Goal: Task Accomplishment & Management: Use online tool/utility

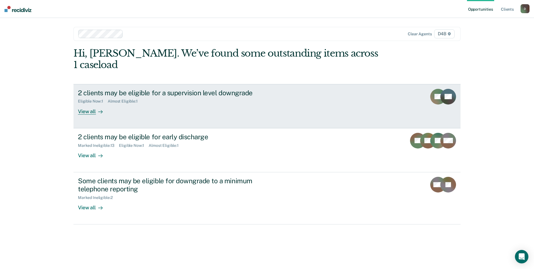
click at [95, 104] on div "View all" at bounding box center [93, 109] width 31 height 11
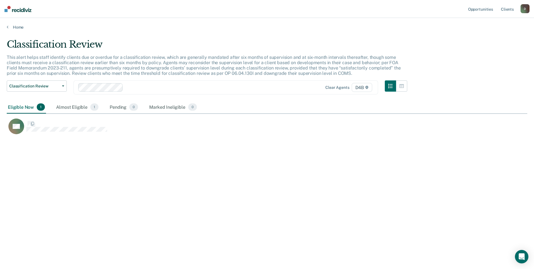
scroll to position [184, 517]
click at [7, 27] on icon at bounding box center [8, 27] width 2 height 4
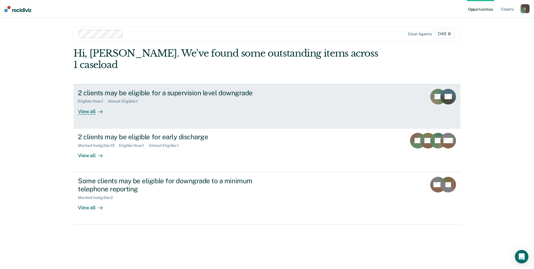
click at [88, 104] on div "View all" at bounding box center [93, 109] width 31 height 11
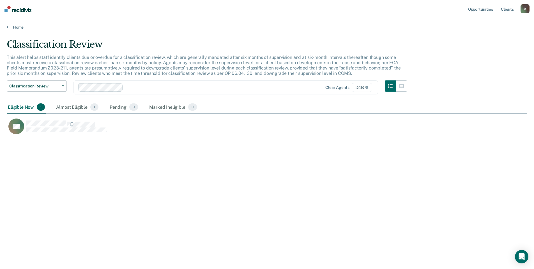
scroll to position [184, 517]
click at [78, 110] on div "Almost Eligible 1" at bounding box center [77, 107] width 45 height 12
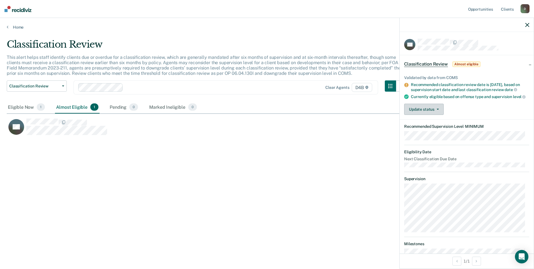
click at [424, 115] on button "Update status" at bounding box center [424, 109] width 40 height 11
click at [423, 135] on button "Mark Ineligible" at bounding box center [431, 131] width 54 height 9
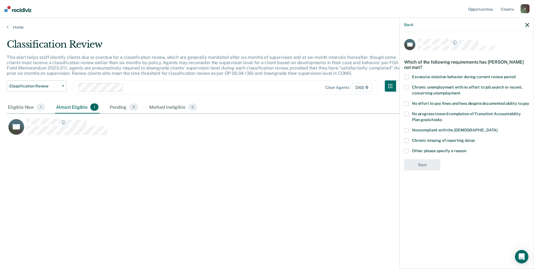
click at [408, 151] on span at bounding box center [406, 151] width 4 height 4
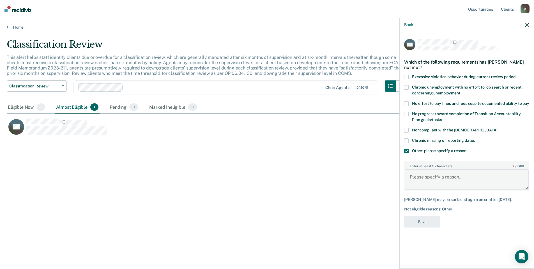
click at [424, 177] on textarea "Enter at least 3 characters 0 / 1600" at bounding box center [467, 180] width 124 height 21
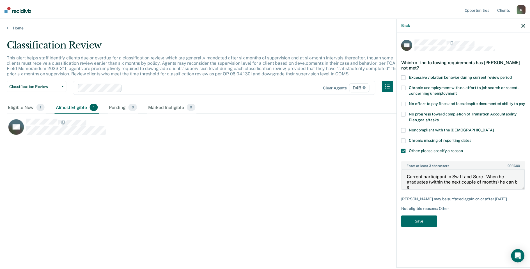
scroll to position [1, 0]
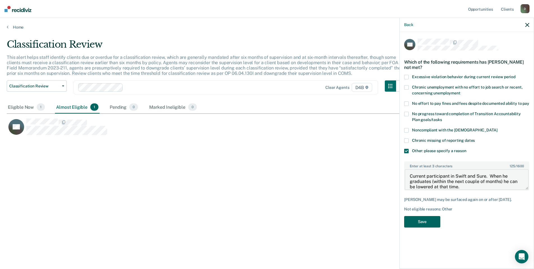
type textarea "Current participant in Swift and Sure. When he graduates (within the next coupl…"
click at [425, 219] on button "Save" at bounding box center [422, 222] width 36 height 12
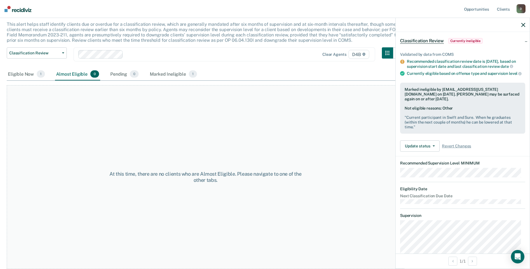
scroll to position [0, 0]
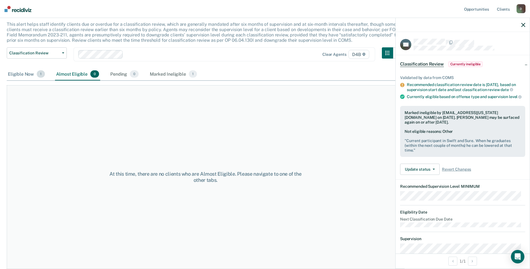
click at [25, 74] on div "Eligible Now 1" at bounding box center [26, 74] width 39 height 12
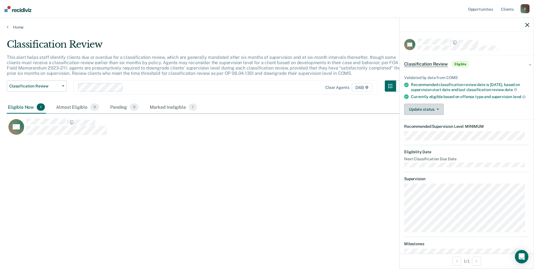
click at [416, 115] on button "Update status" at bounding box center [424, 109] width 40 height 11
click at [420, 136] on button "Mark Ineligible" at bounding box center [431, 131] width 54 height 9
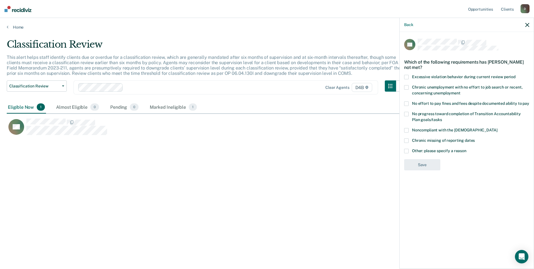
click at [408, 152] on span at bounding box center [406, 151] width 4 height 4
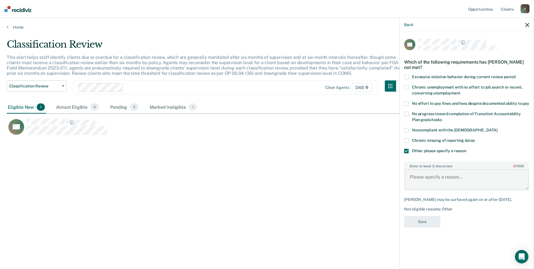
click at [418, 179] on textarea "Enter at least 3 characters 0 / 1600" at bounding box center [467, 180] width 124 height 21
type textarea "Current participant in Swift and Sure. When she graduates later this month, she…"
click at [426, 219] on button "Save" at bounding box center [422, 222] width 36 height 12
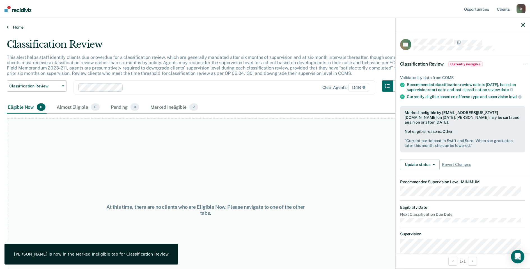
click at [15, 27] on link "Home" at bounding box center [265, 27] width 517 height 5
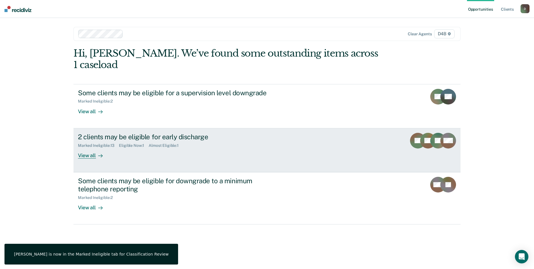
click at [84, 148] on div "View all" at bounding box center [93, 153] width 31 height 11
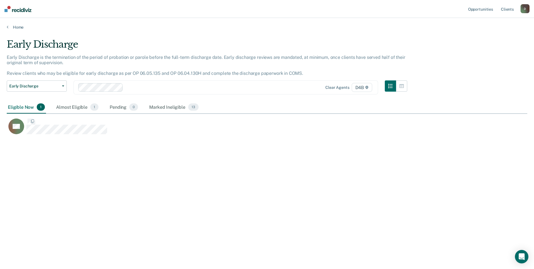
scroll to position [184, 517]
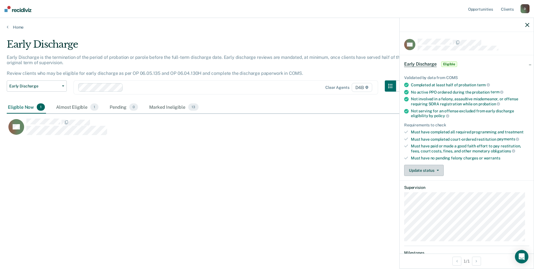
click at [421, 171] on button "Update status" at bounding box center [424, 170] width 40 height 11
click at [424, 193] on button "Mark Ineligible" at bounding box center [431, 193] width 54 height 9
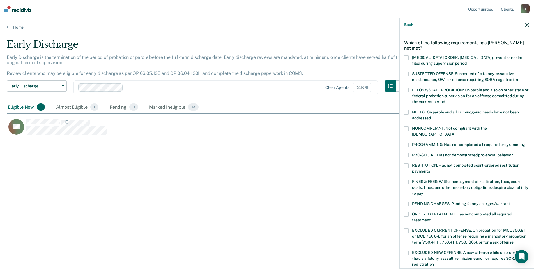
scroll to position [28, 0]
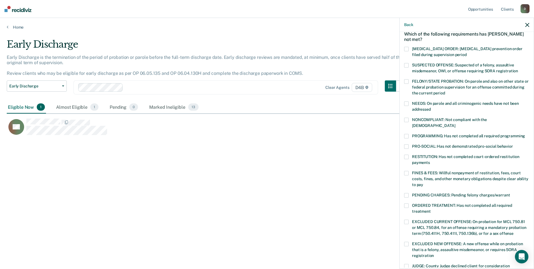
click at [409, 171] on span at bounding box center [406, 173] width 4 height 4
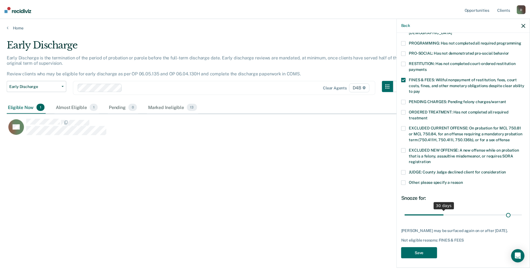
scroll to position [122, 0]
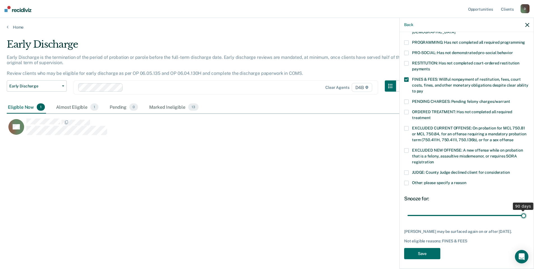
drag, startPoint x: 445, startPoint y: 209, endPoint x: 524, endPoint y: 204, distance: 79.0
type input "90"
click at [524, 211] on input "range" at bounding box center [467, 216] width 118 height 10
click at [424, 254] on button "Save" at bounding box center [422, 254] width 36 height 12
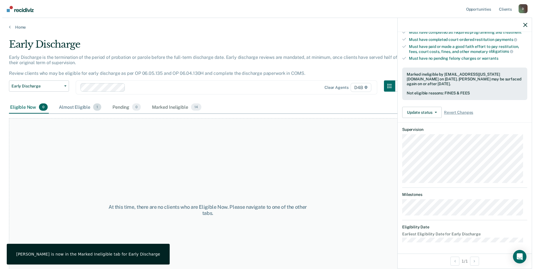
scroll to position [99, 0]
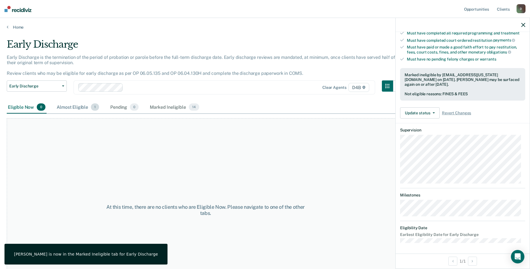
click at [77, 107] on div "Almost Eligible 1" at bounding box center [78, 107] width 45 height 12
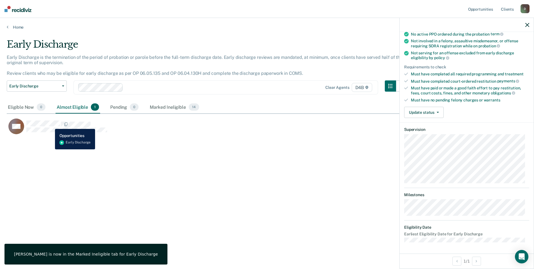
scroll to position [58, 0]
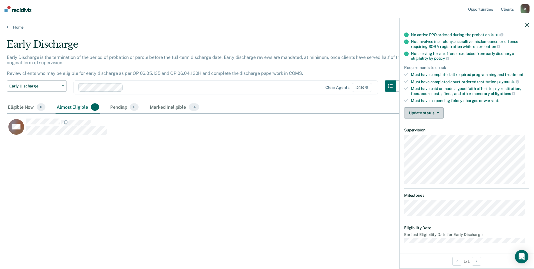
click at [413, 110] on button "Update status" at bounding box center [424, 112] width 40 height 11
click at [418, 135] on button "Mark Ineligible" at bounding box center [431, 135] width 54 height 9
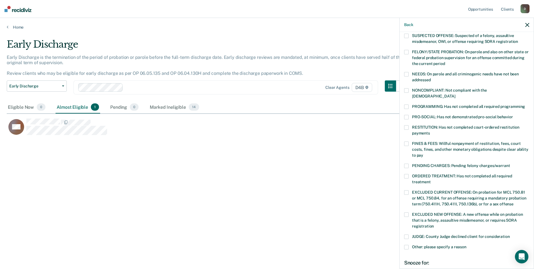
click at [408, 105] on span at bounding box center [406, 107] width 4 height 4
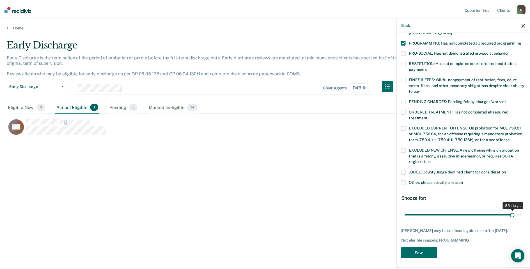
scroll to position [122, 0]
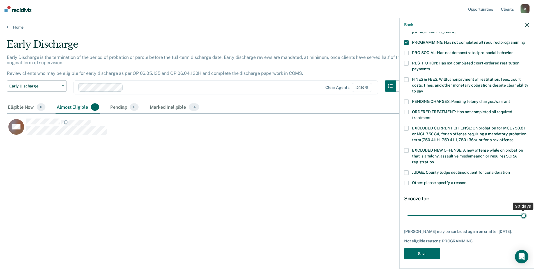
drag, startPoint x: 446, startPoint y: 210, endPoint x: 523, endPoint y: 206, distance: 77.6
type input "90"
click at [523, 211] on input "range" at bounding box center [467, 216] width 118 height 10
click at [433, 254] on button "Save" at bounding box center [422, 254] width 36 height 12
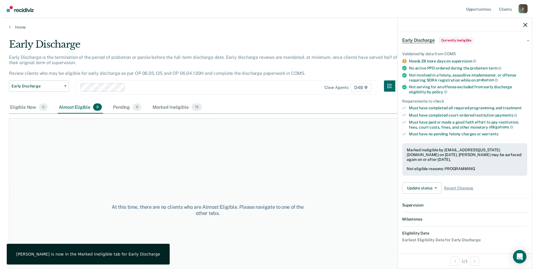
scroll to position [99, 0]
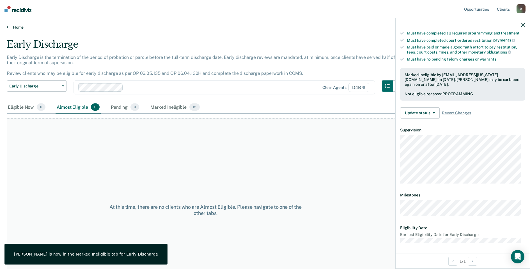
click at [8, 27] on icon at bounding box center [8, 27] width 2 height 4
